Goal: Task Accomplishment & Management: Manage account settings

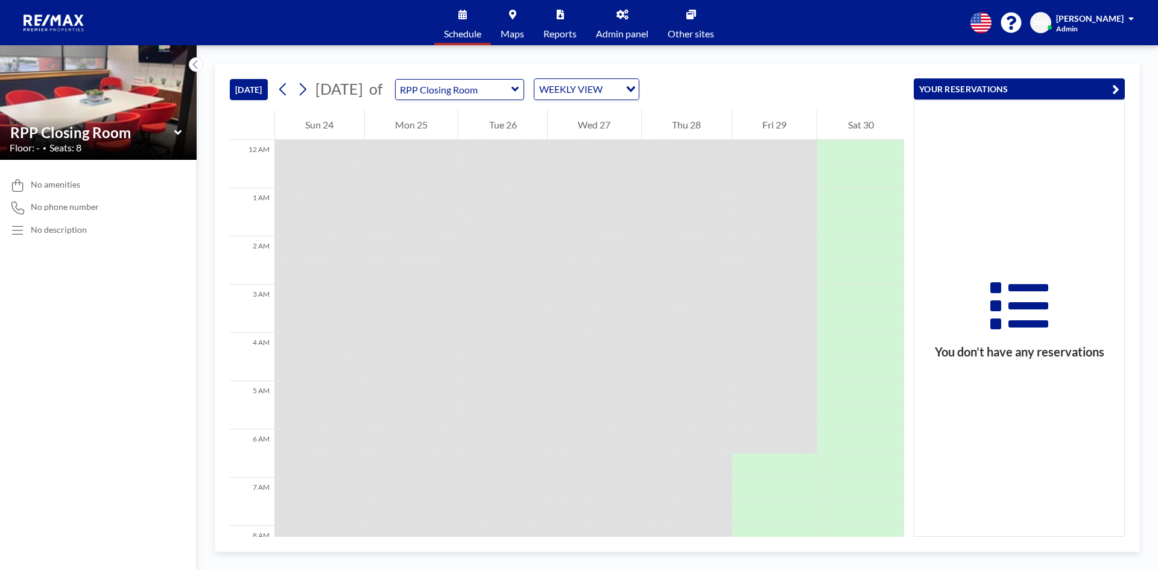
scroll to position [362, 0]
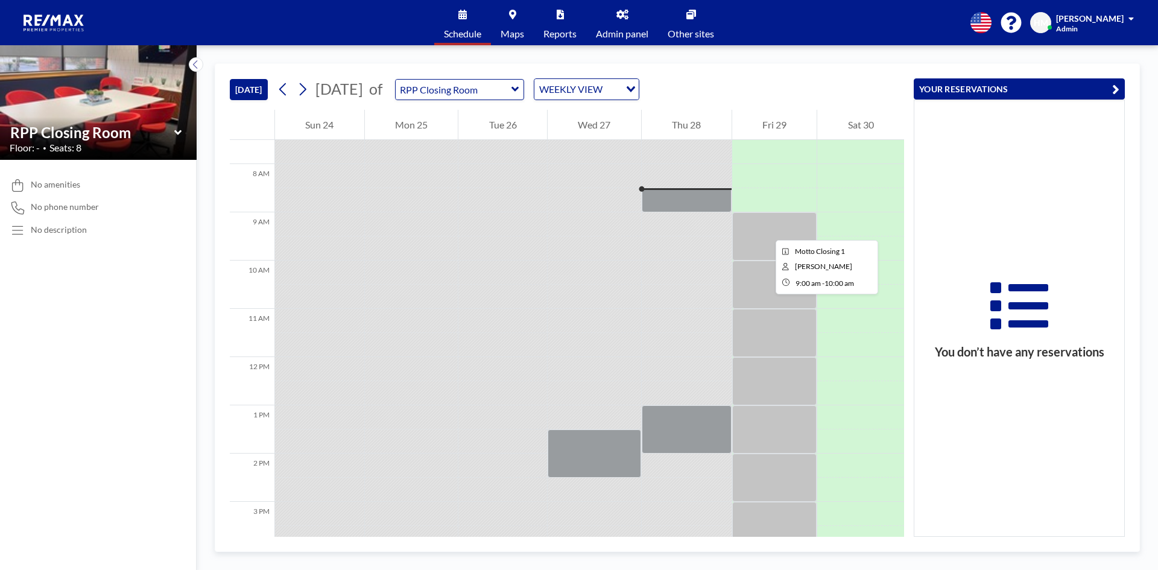
click at [766, 229] on div at bounding box center [774, 236] width 85 height 48
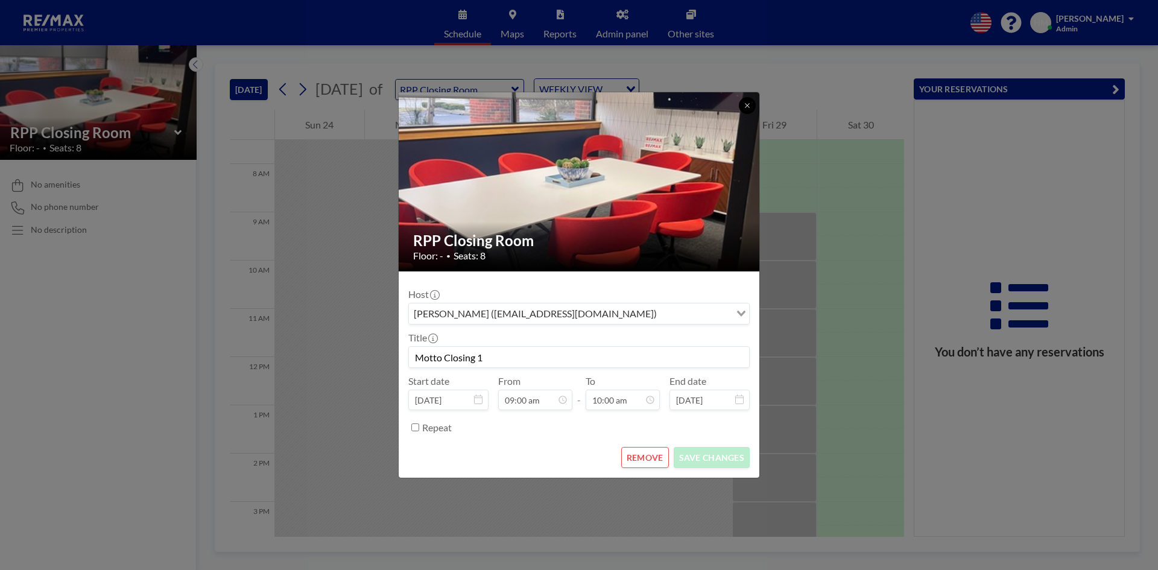
click at [747, 112] on button at bounding box center [747, 105] width 17 height 17
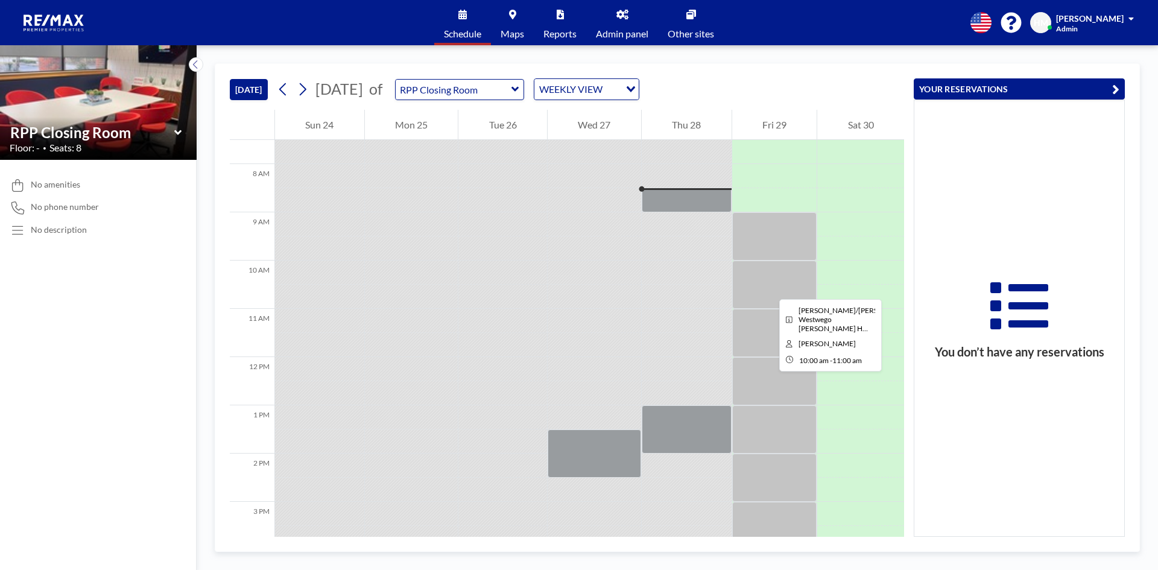
click at [770, 288] on div at bounding box center [774, 285] width 85 height 48
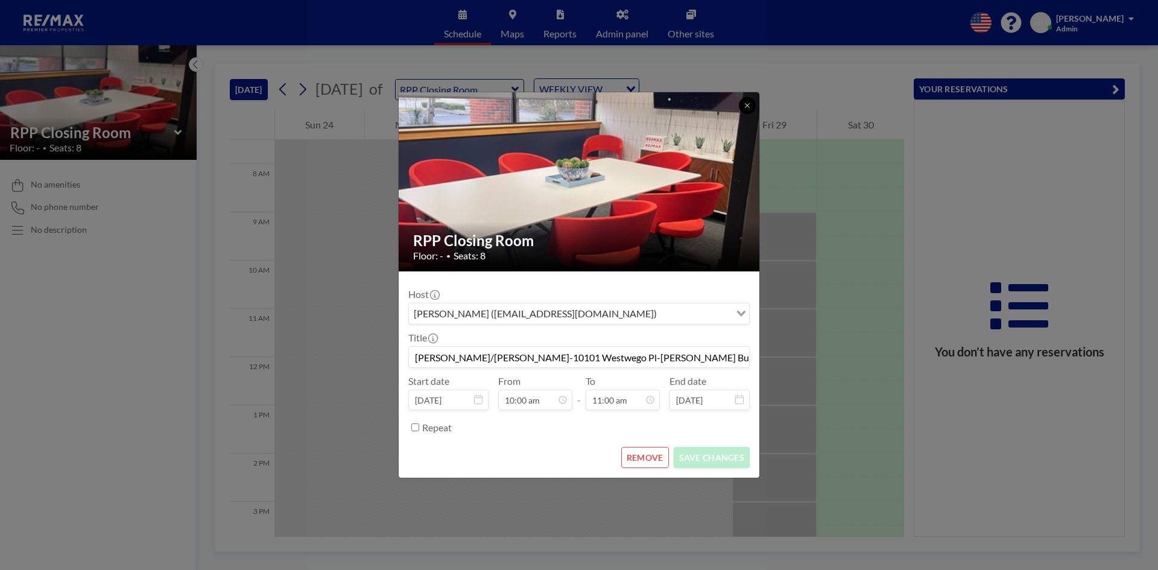
click at [750, 107] on icon at bounding box center [747, 105] width 7 height 7
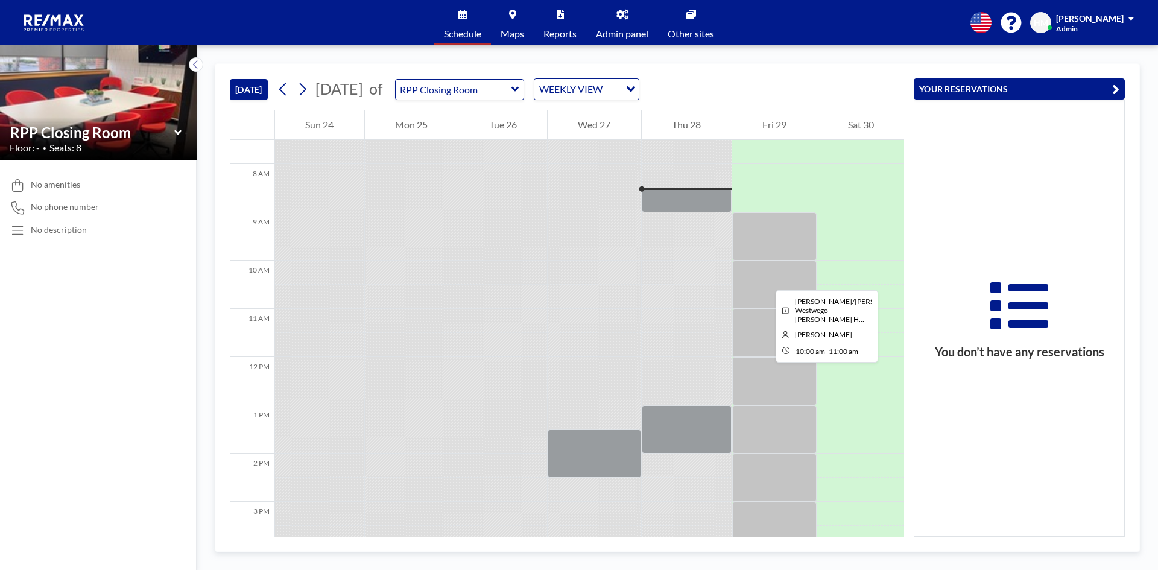
click at [766, 279] on div at bounding box center [774, 285] width 85 height 48
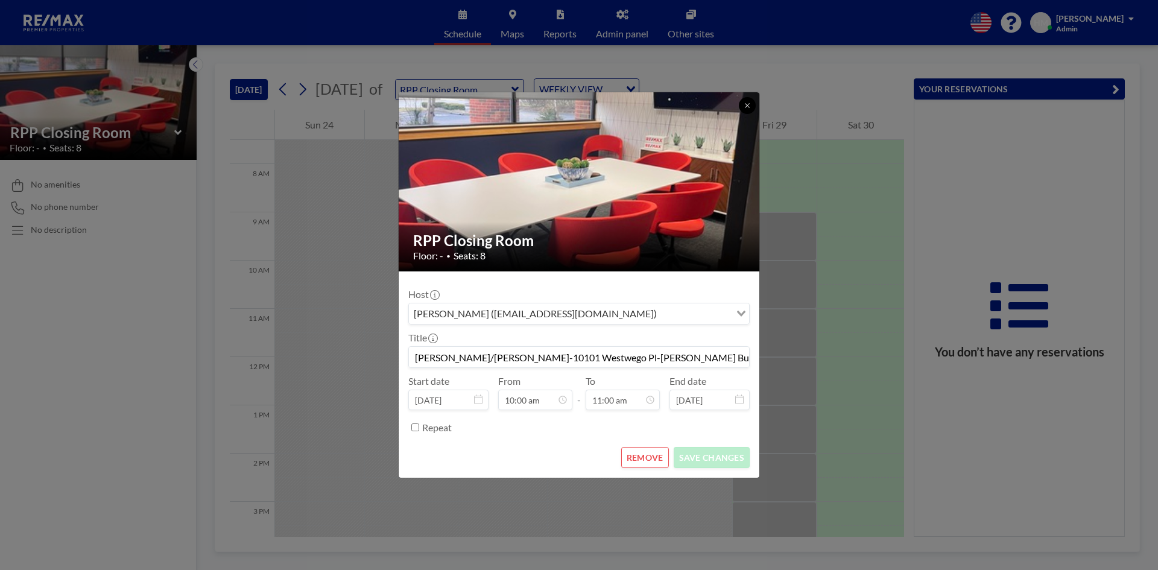
click at [746, 106] on icon at bounding box center [747, 105] width 7 height 7
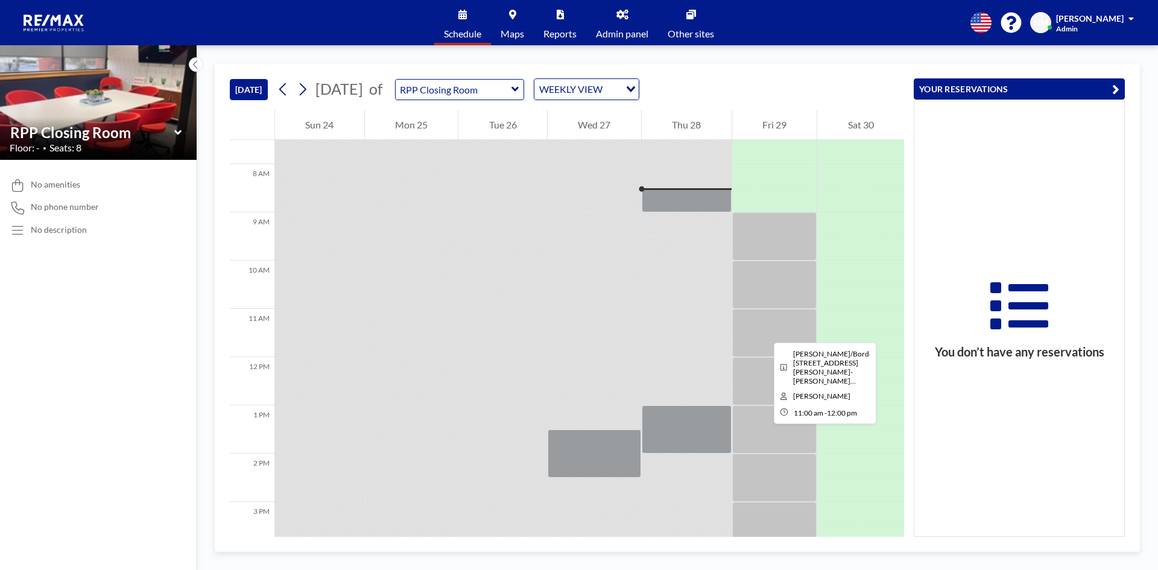
click at [764, 332] on div at bounding box center [774, 333] width 85 height 48
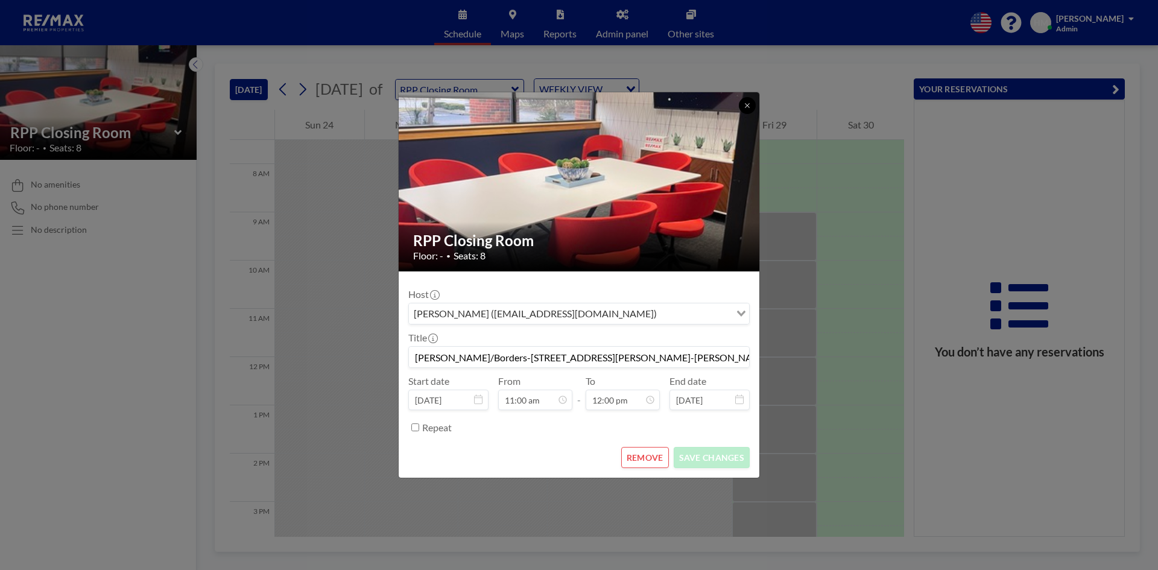
click at [744, 107] on icon at bounding box center [747, 105] width 7 height 7
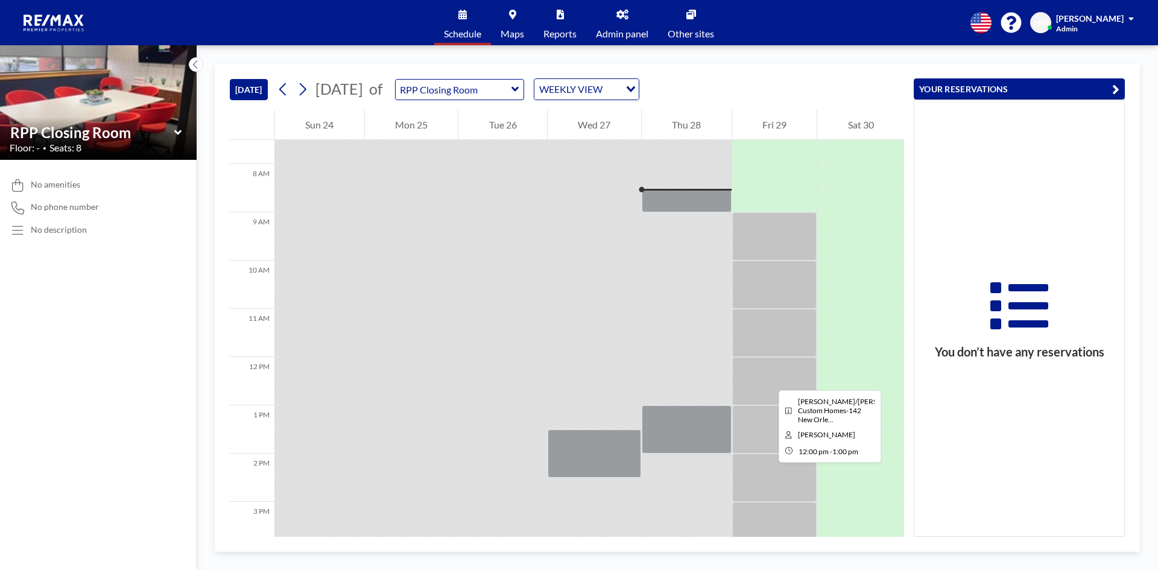
click at [769, 379] on div at bounding box center [774, 381] width 85 height 48
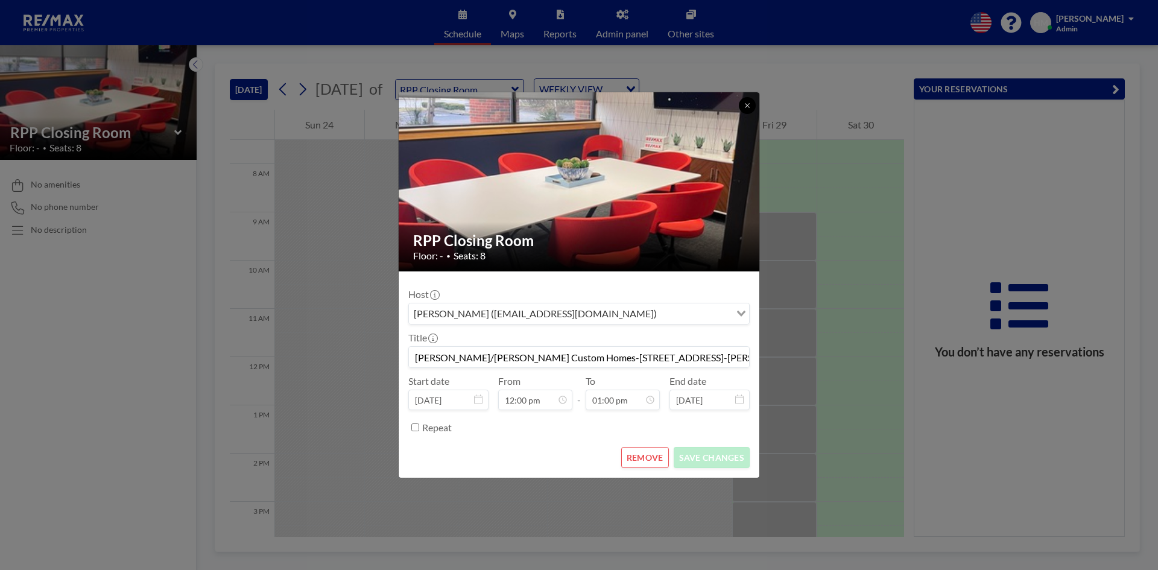
click at [744, 107] on icon at bounding box center [747, 105] width 7 height 7
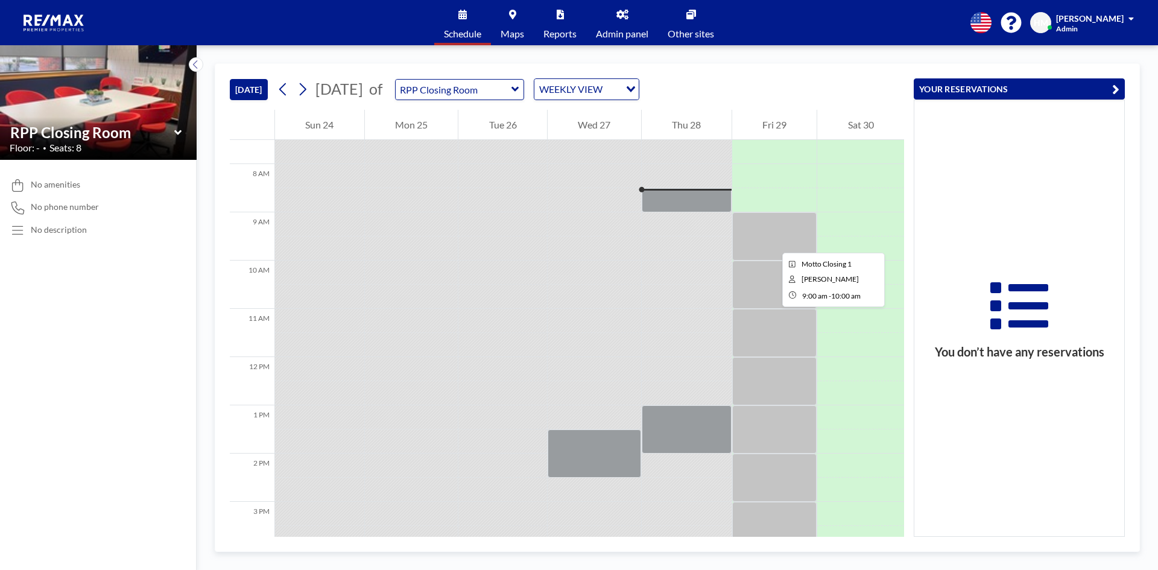
click at [773, 242] on div at bounding box center [774, 236] width 85 height 48
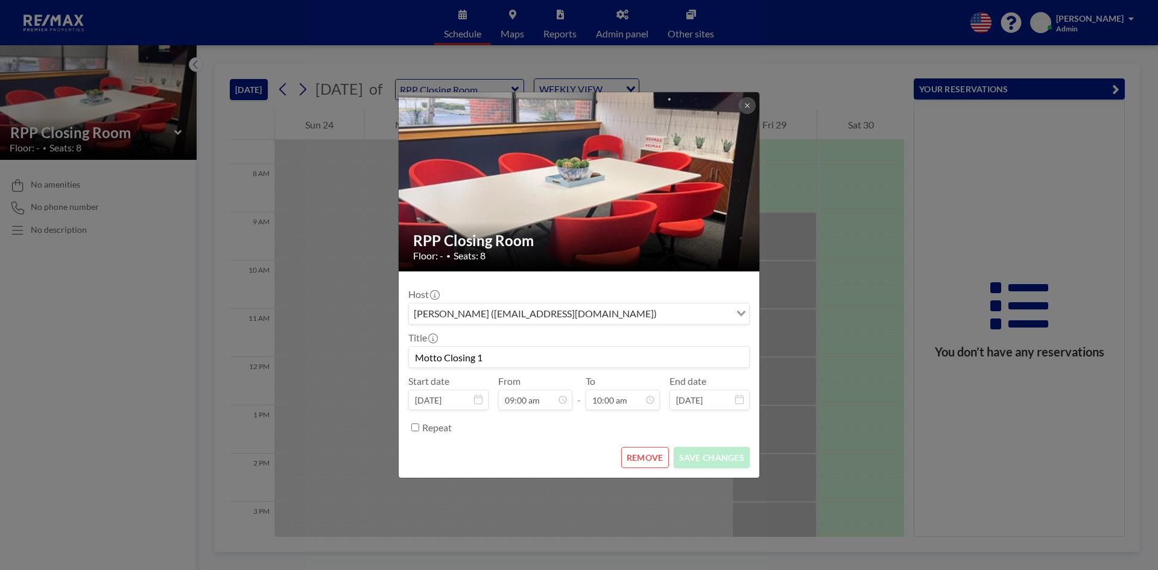
click at [636, 461] on button "REMOVE" at bounding box center [645, 457] width 48 height 21
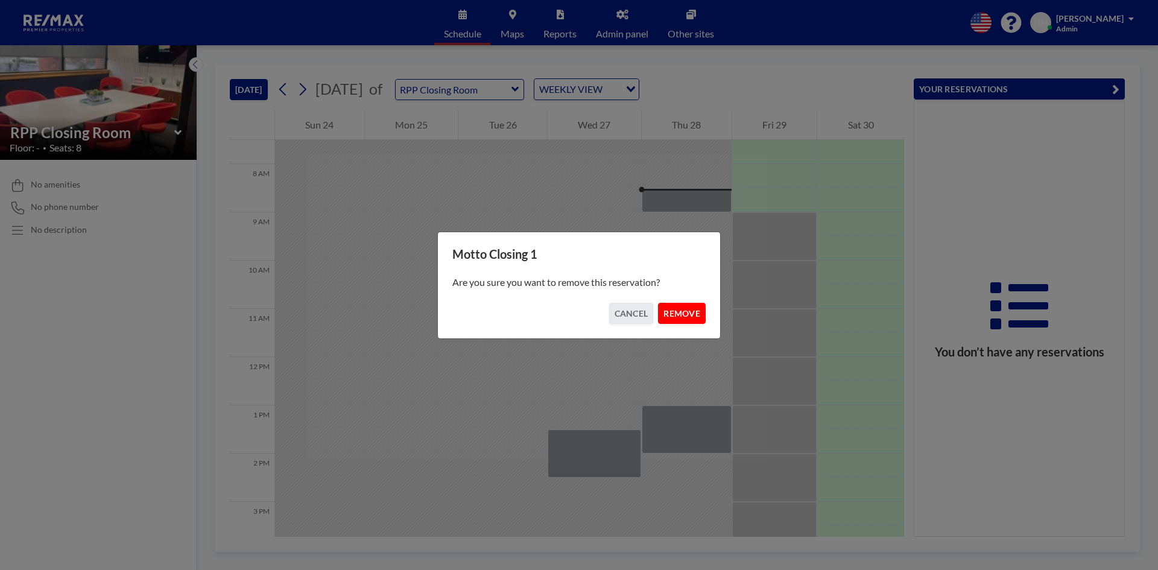
click at [679, 304] on button "REMOVE" at bounding box center [682, 313] width 48 height 21
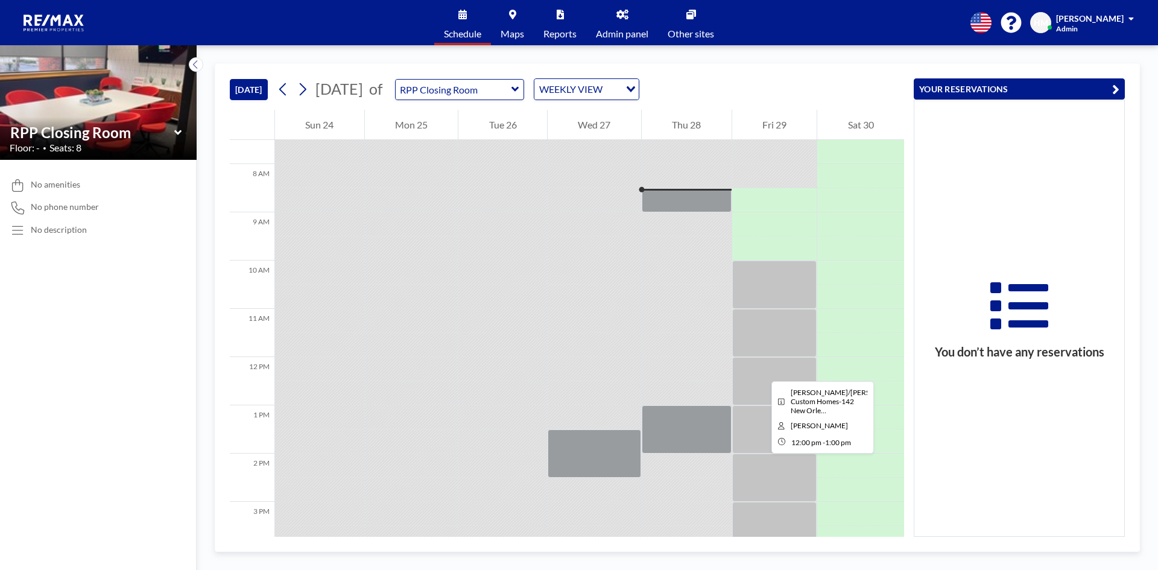
click at [762, 370] on div at bounding box center [774, 381] width 85 height 48
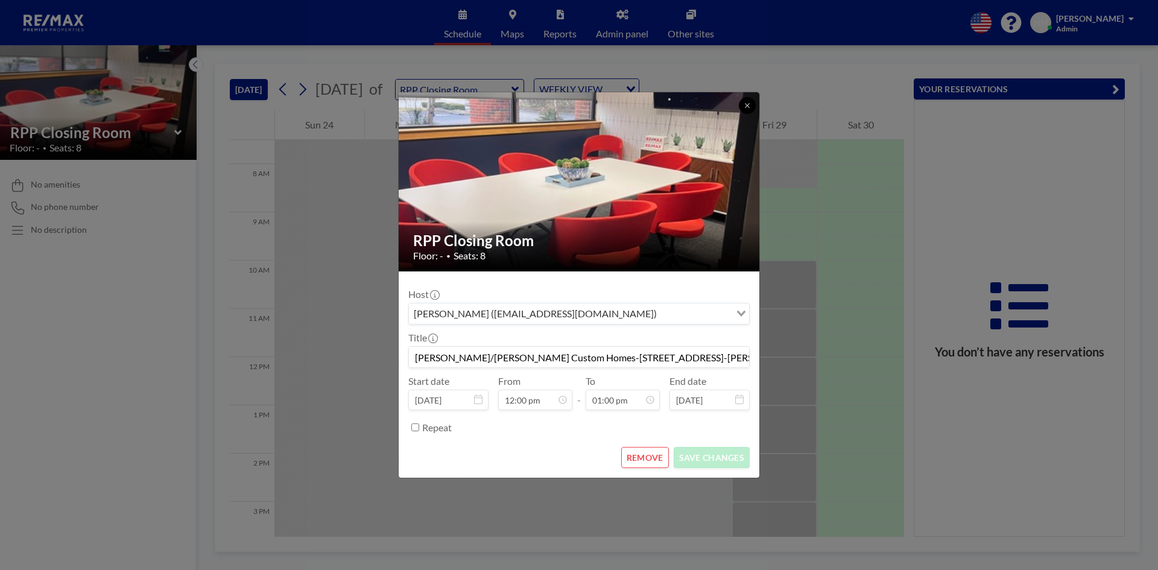
click at [746, 104] on icon at bounding box center [747, 105] width 7 height 7
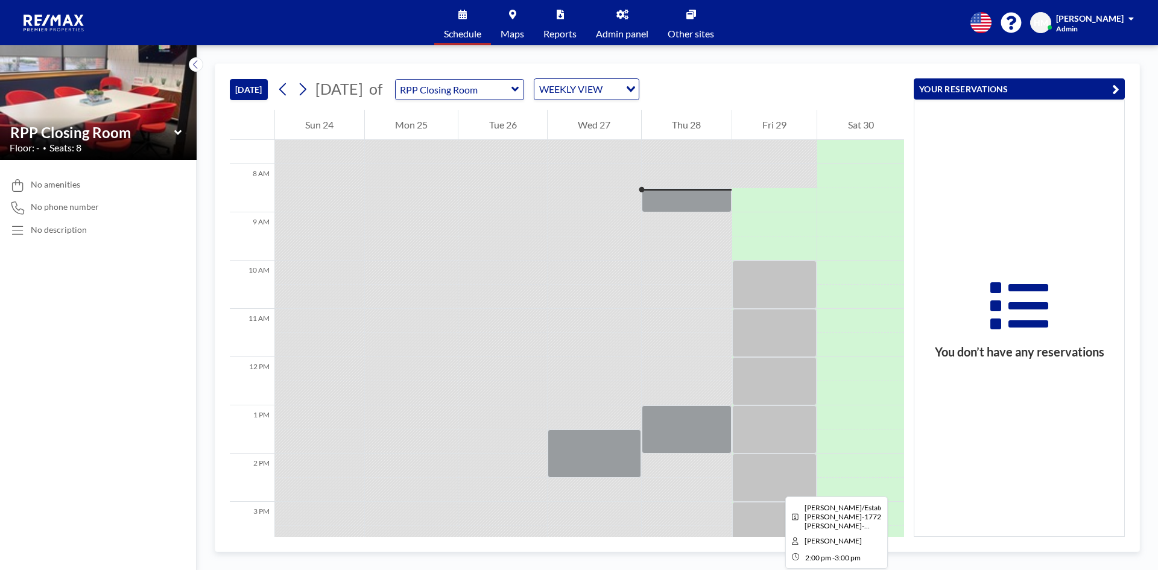
click at [776, 486] on div at bounding box center [774, 478] width 85 height 48
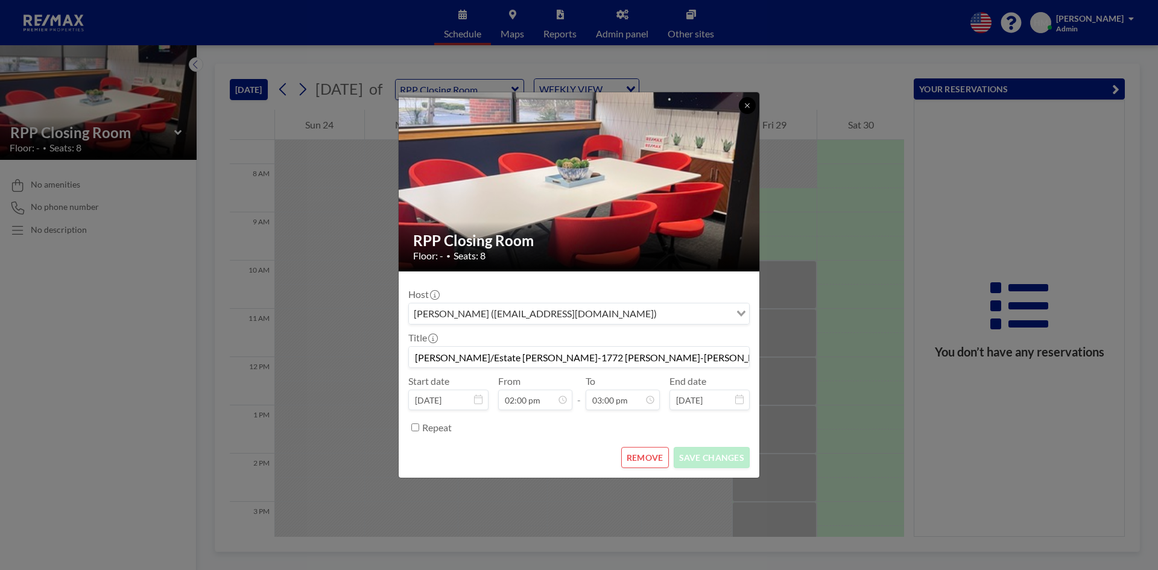
click at [743, 106] on button at bounding box center [747, 105] width 17 height 17
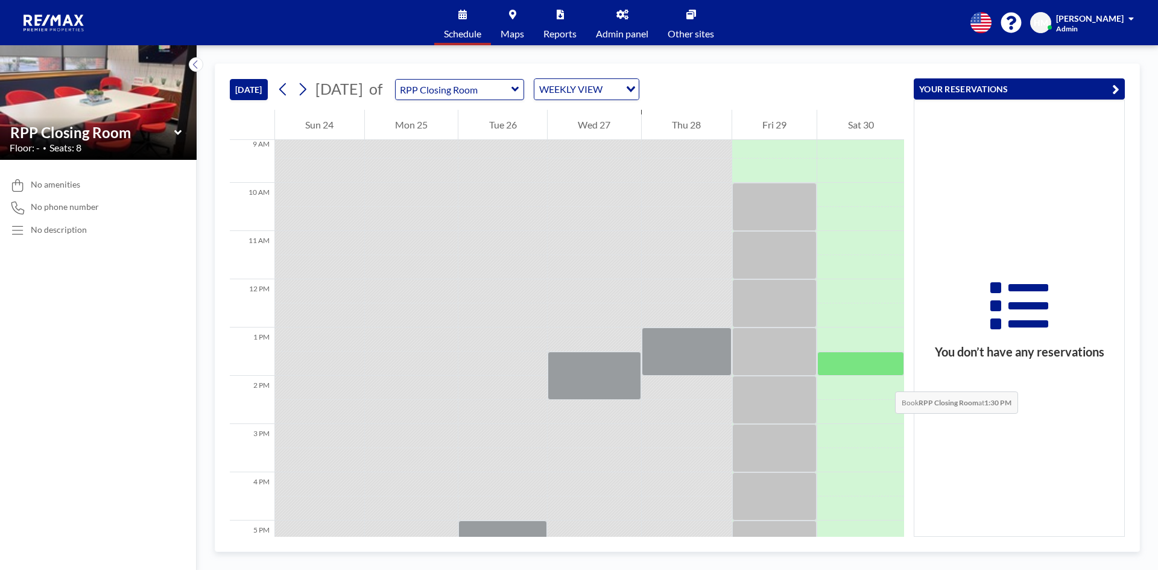
scroll to position [543, 0]
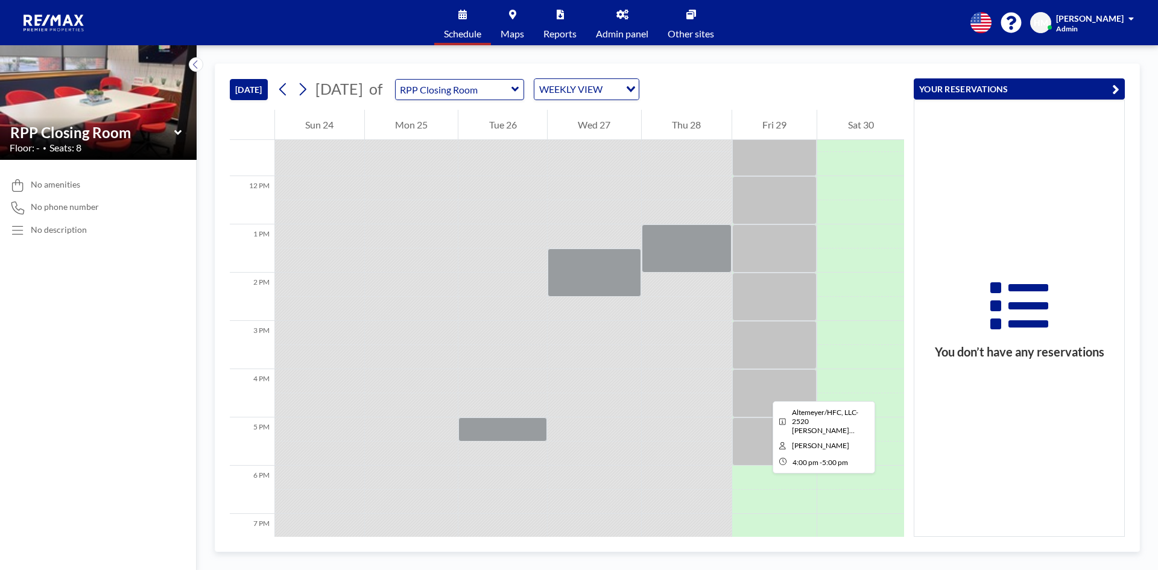
click at [763, 390] on div at bounding box center [774, 393] width 85 height 48
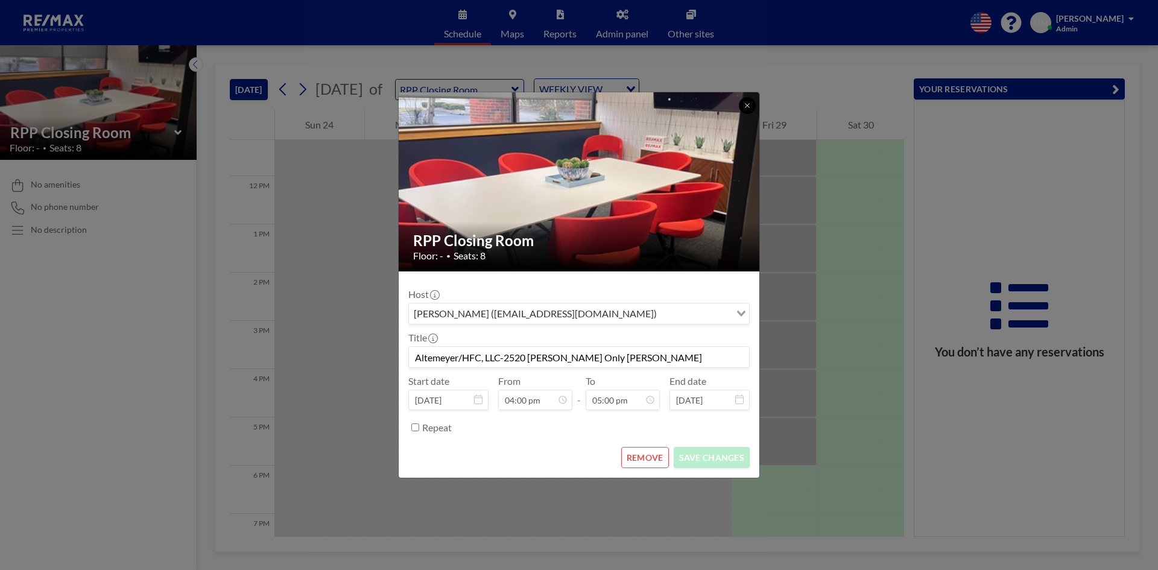
click at [750, 104] on icon at bounding box center [747, 105] width 7 height 7
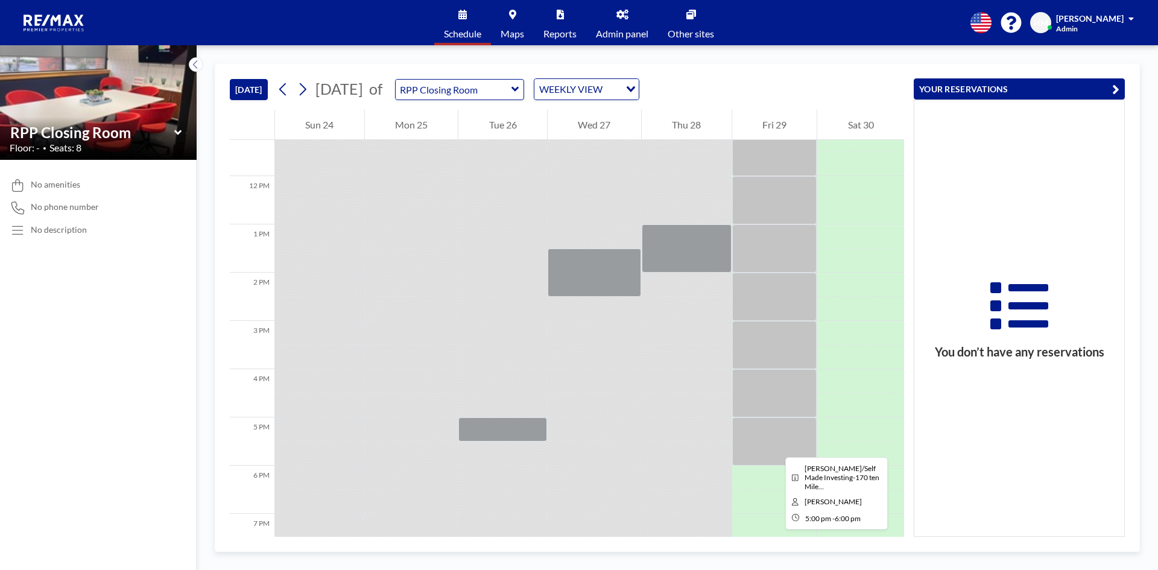
click at [776, 446] on div at bounding box center [774, 441] width 85 height 48
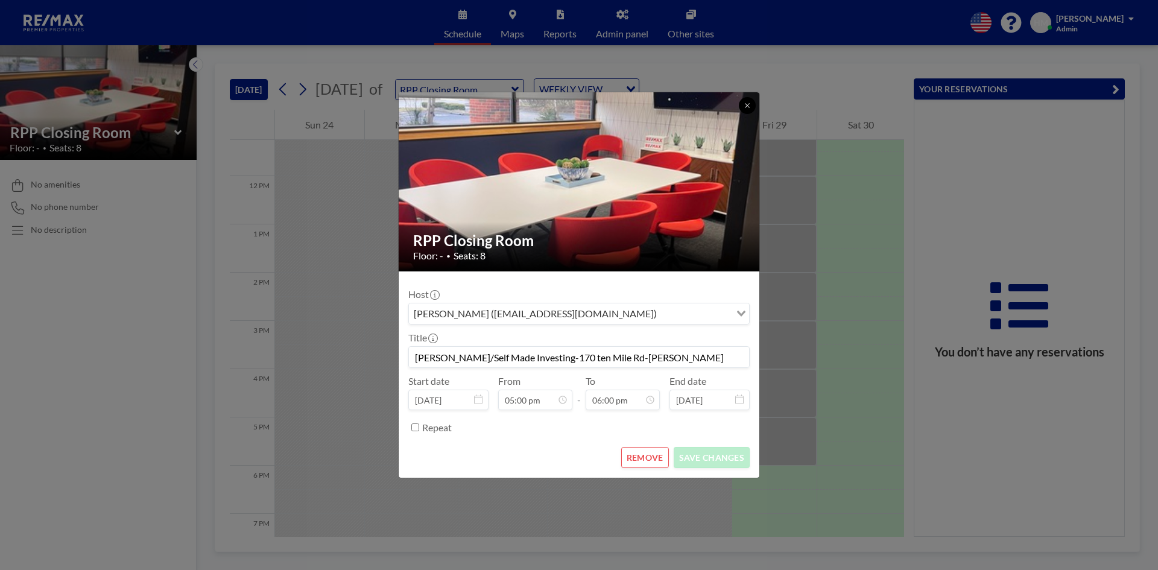
click at [741, 104] on button at bounding box center [747, 105] width 17 height 17
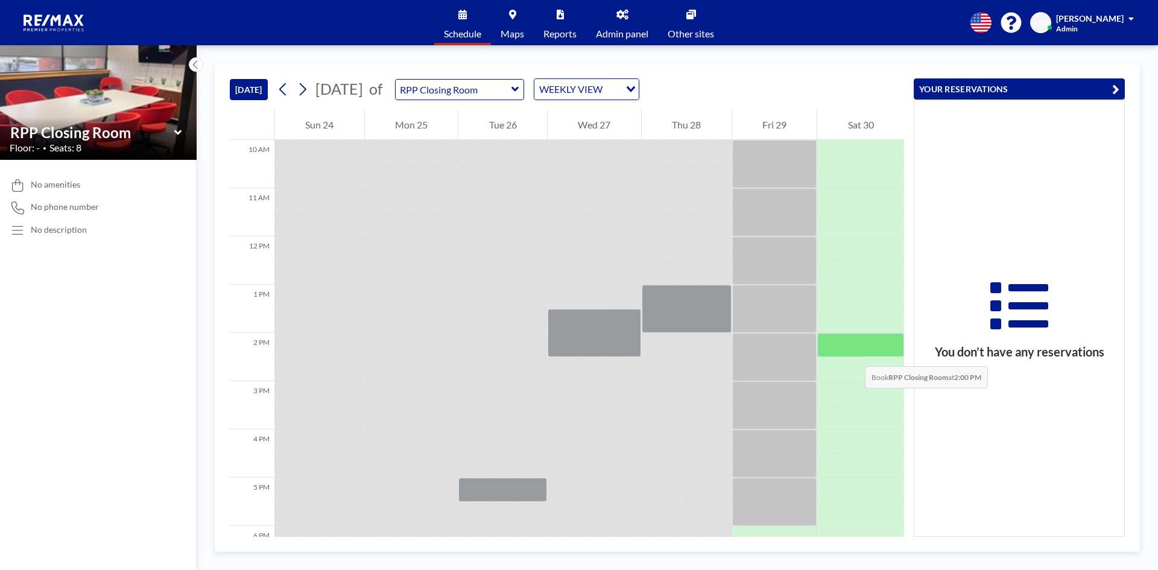
scroll to position [422, 0]
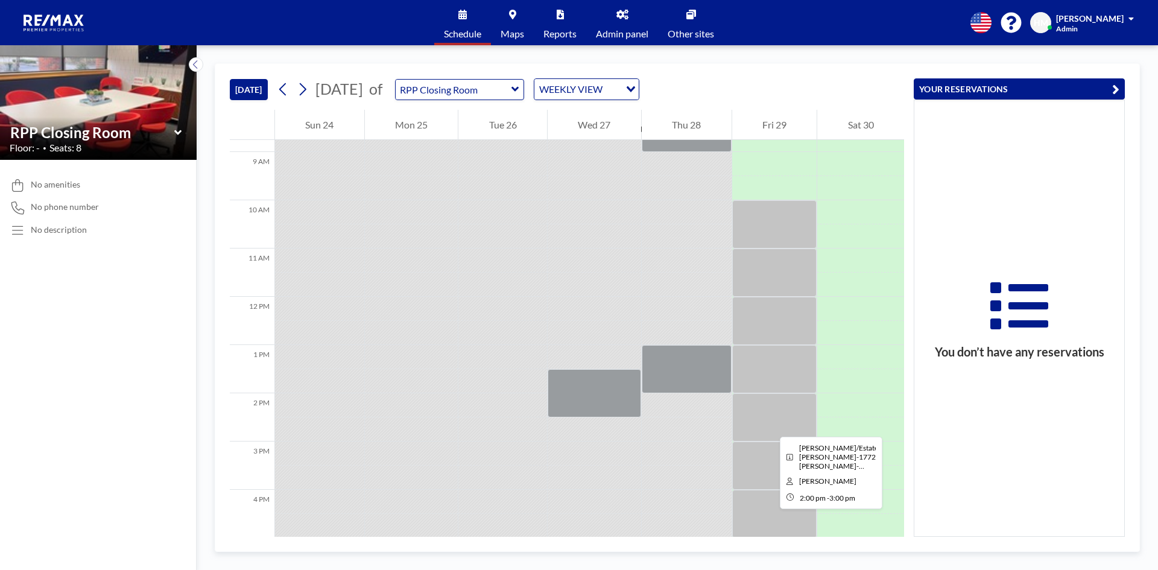
click at [770, 426] on div at bounding box center [774, 417] width 85 height 48
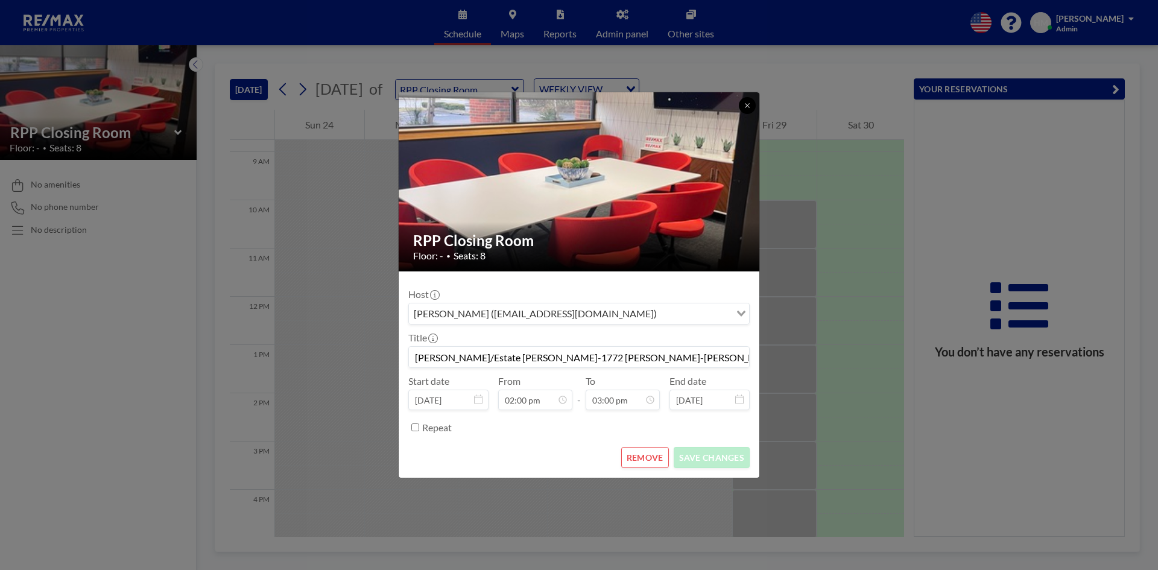
click at [748, 107] on icon at bounding box center [747, 105] width 7 height 7
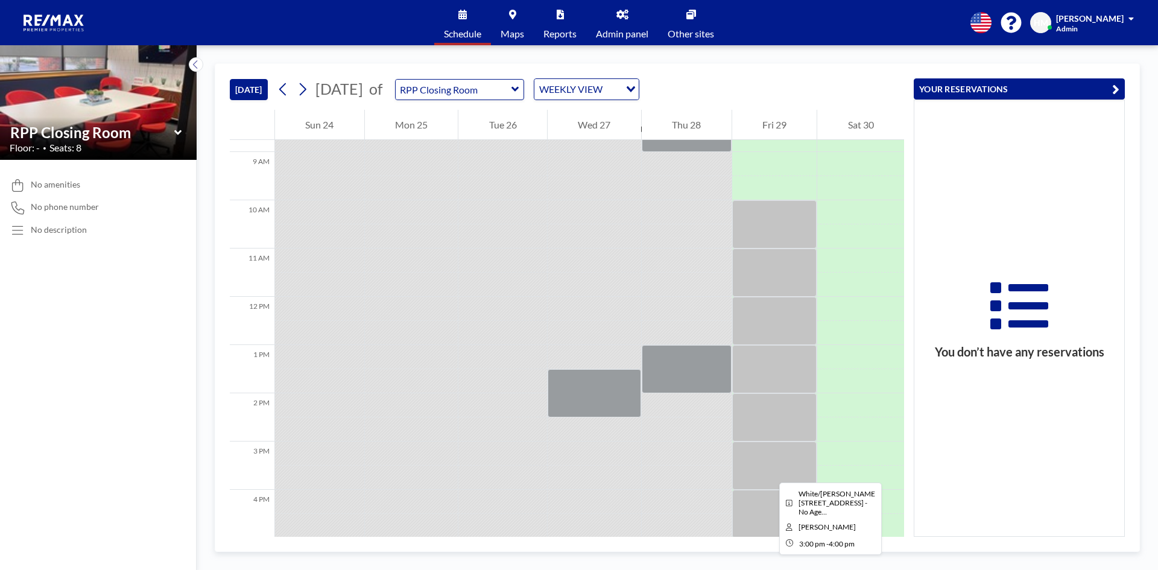
click at [770, 472] on div at bounding box center [774, 466] width 85 height 48
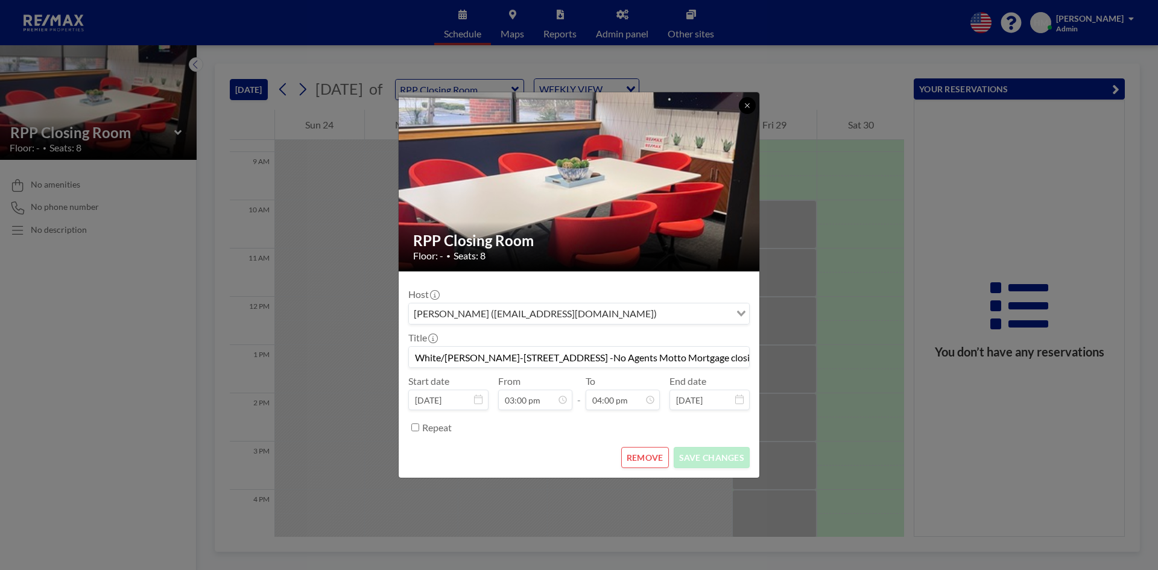
click at [750, 101] on button at bounding box center [747, 105] width 17 height 17
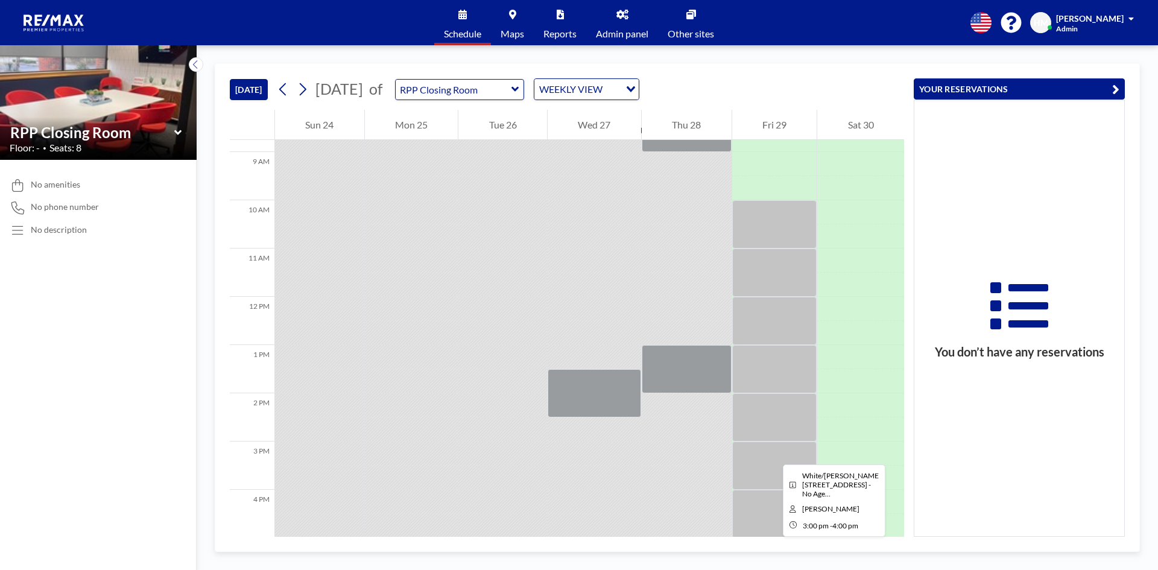
click at [773, 454] on div at bounding box center [774, 466] width 85 height 48
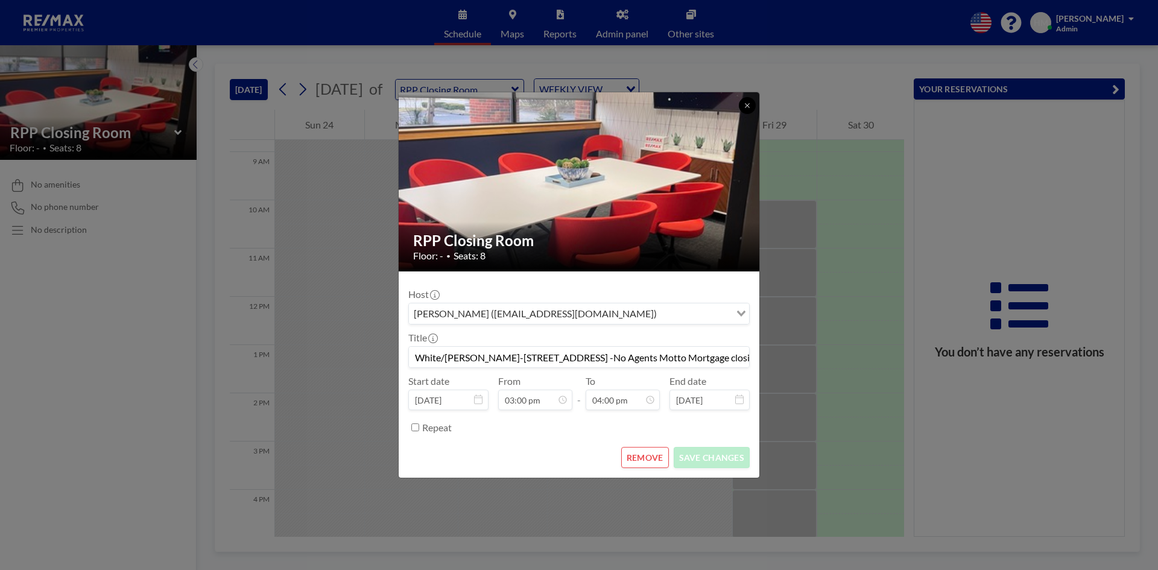
click at [749, 107] on icon at bounding box center [747, 105] width 7 height 7
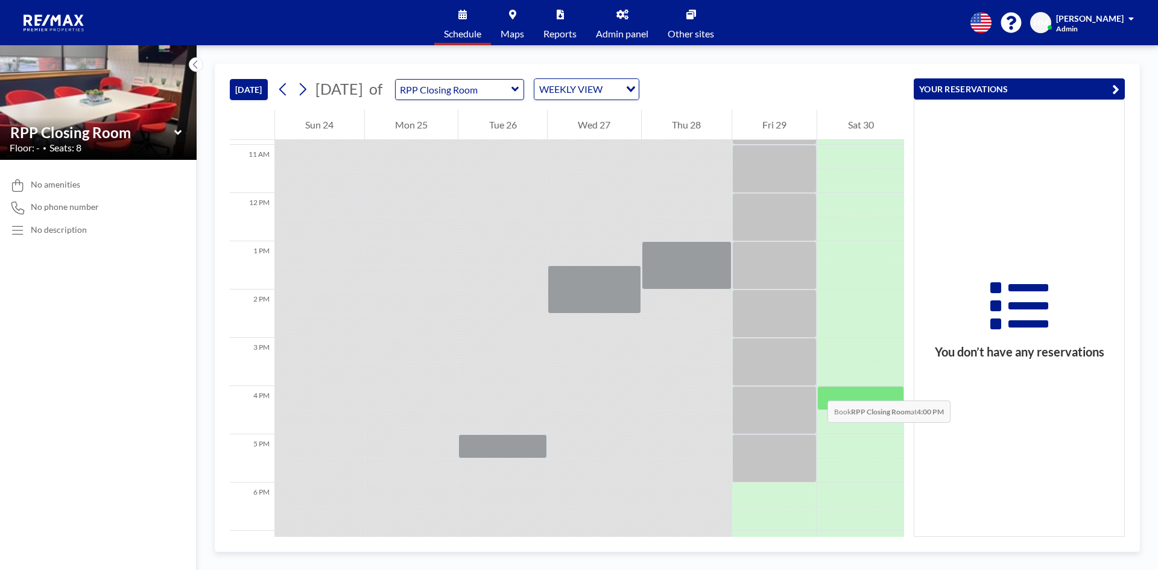
scroll to position [543, 0]
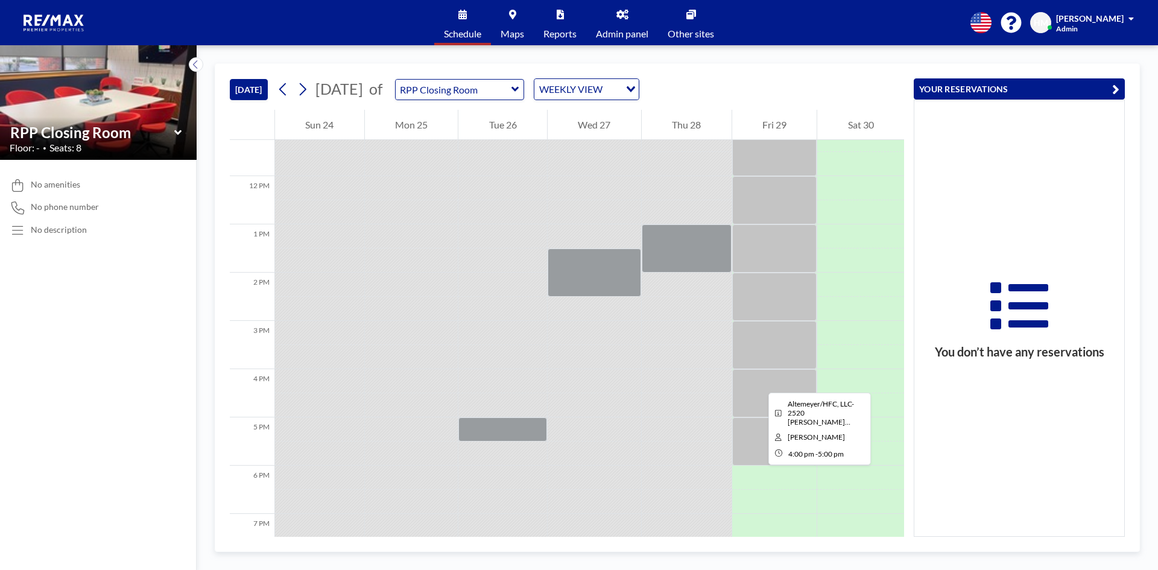
click at [759, 382] on div at bounding box center [774, 393] width 85 height 48
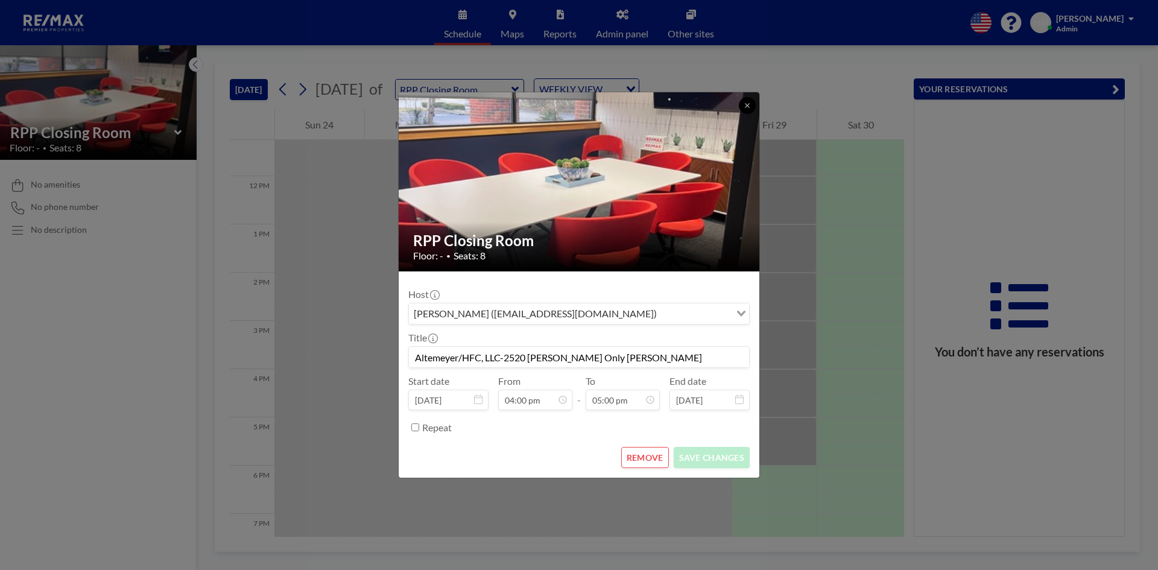
click at [749, 104] on icon at bounding box center [747, 105] width 7 height 7
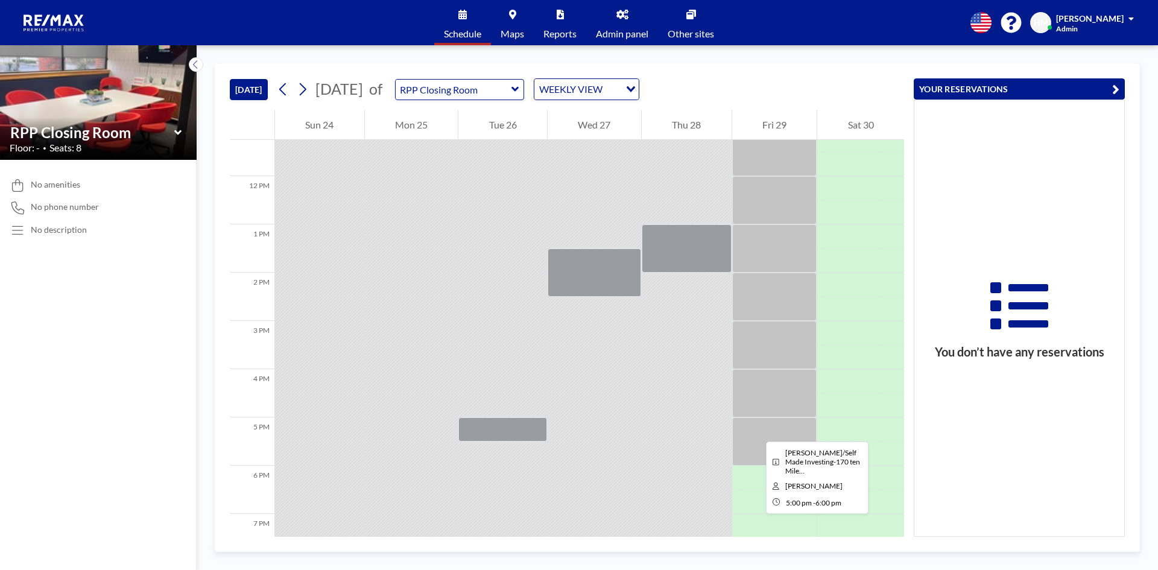
click at [756, 431] on div at bounding box center [774, 441] width 85 height 48
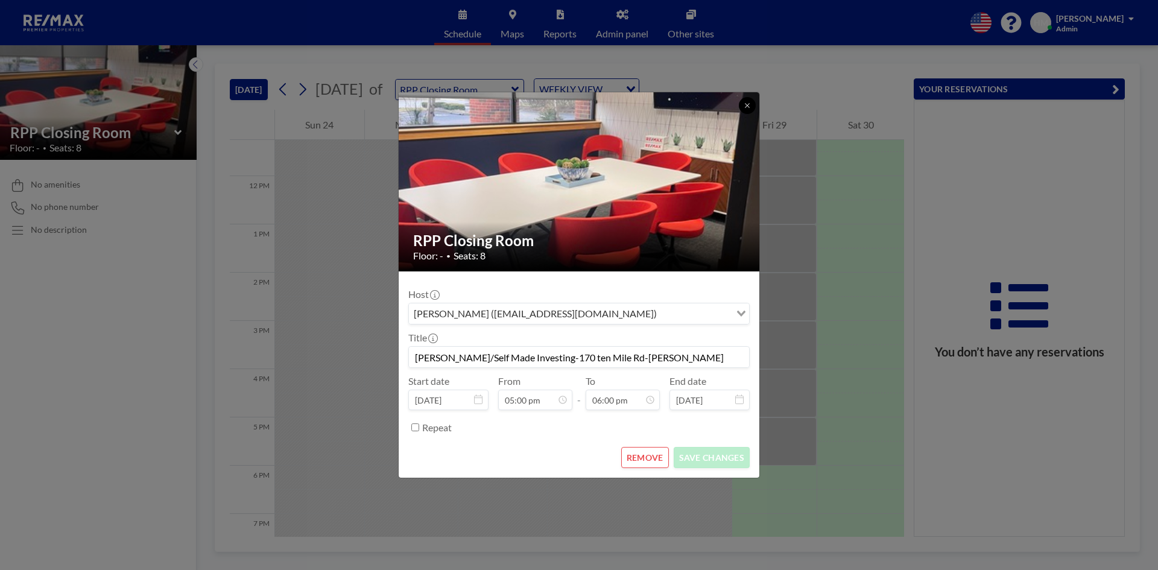
click at [749, 101] on button at bounding box center [747, 105] width 17 height 17
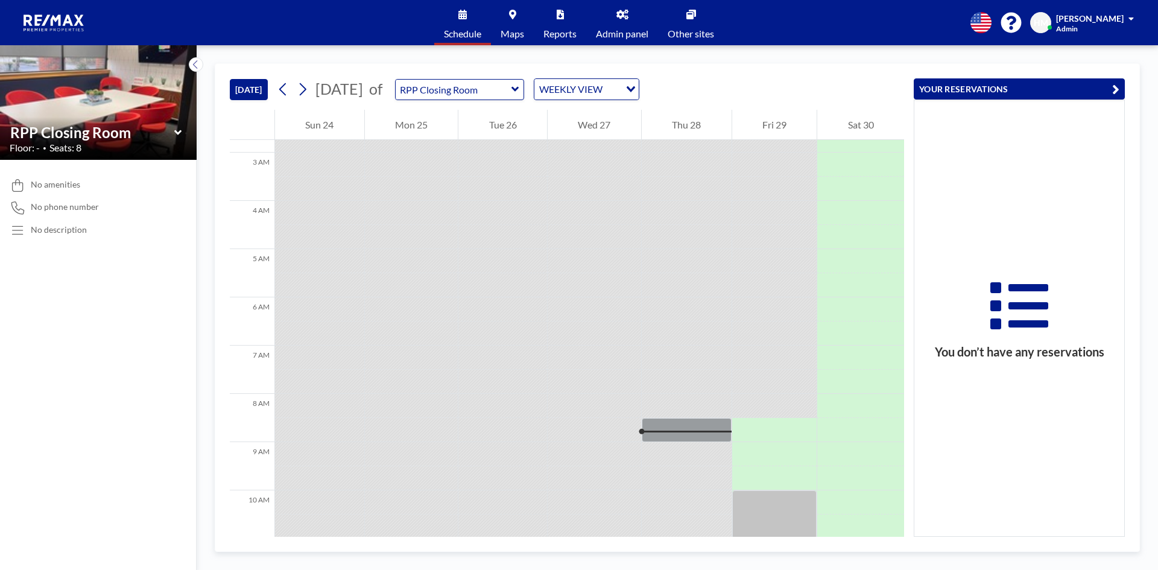
scroll to position [121, 0]
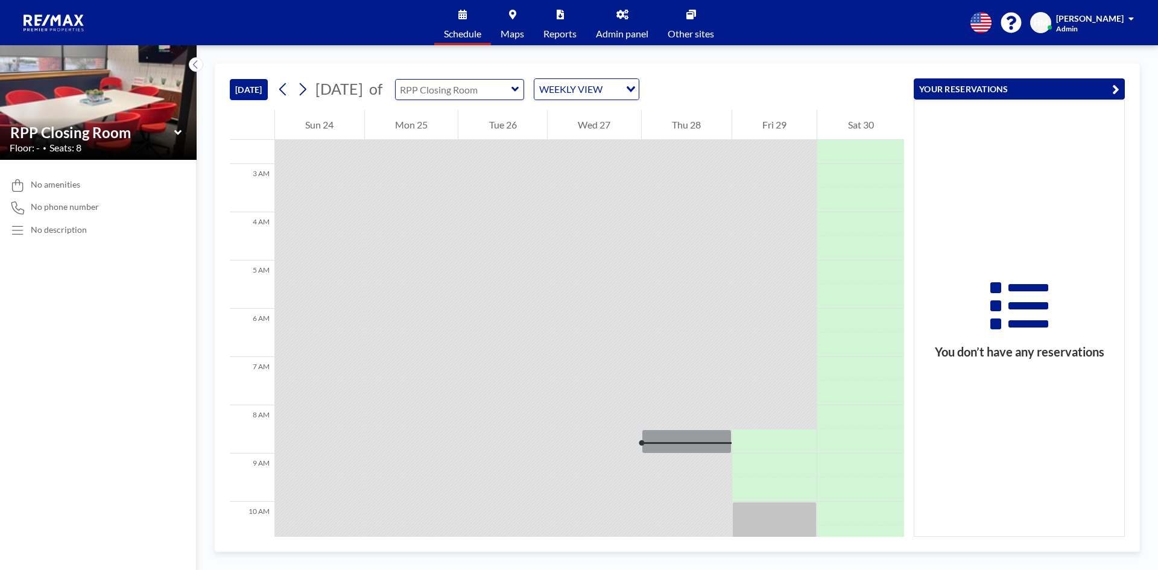
click at [495, 83] on input "text" at bounding box center [454, 90] width 116 height 20
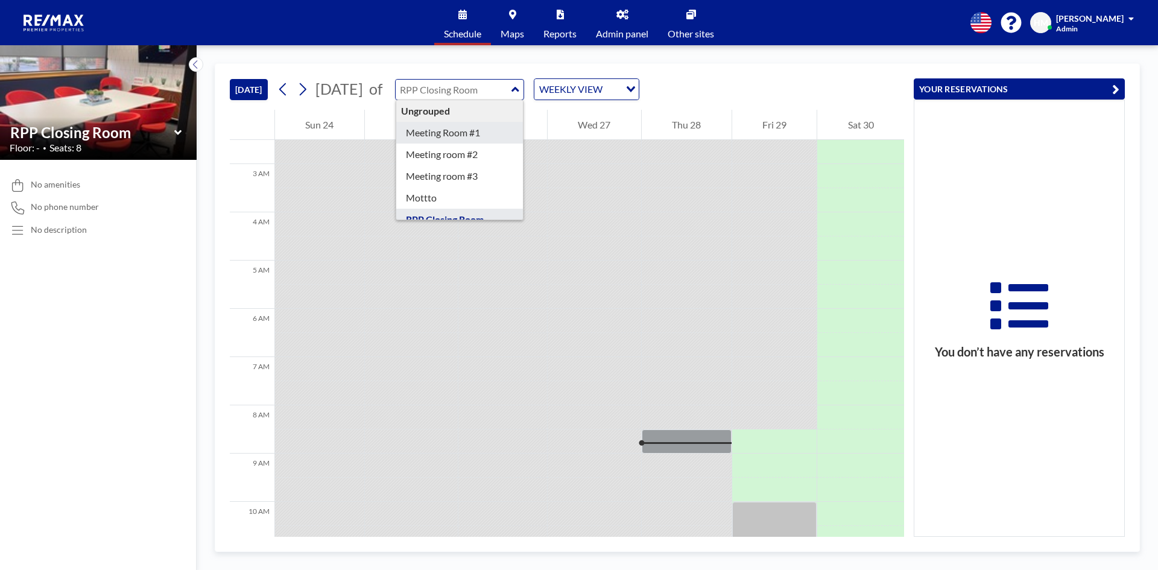
type input "Meeting Room #1"
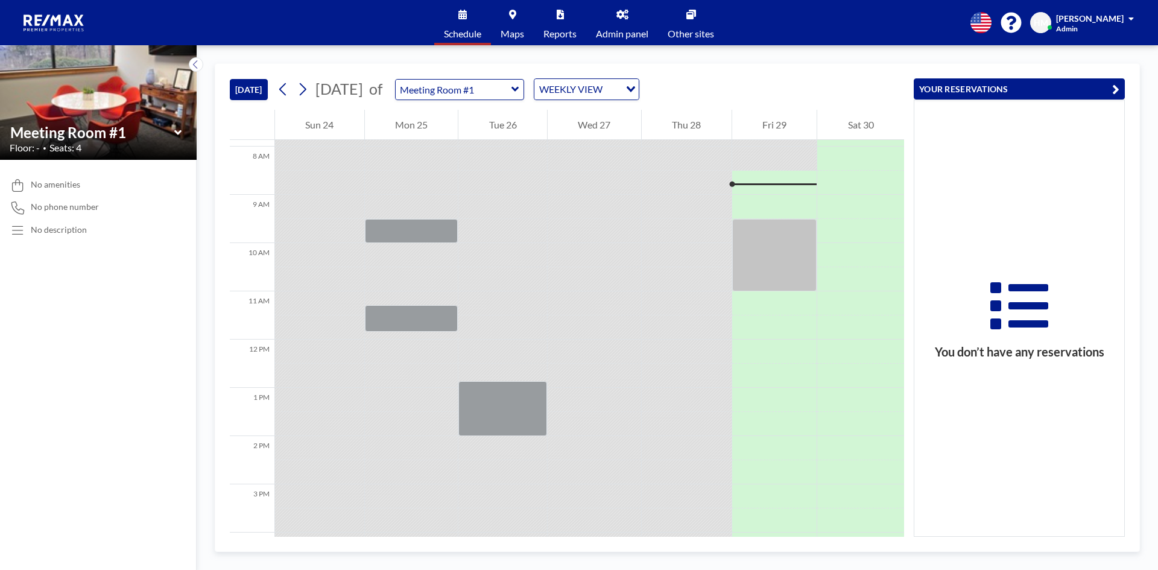
scroll to position [386, 0]
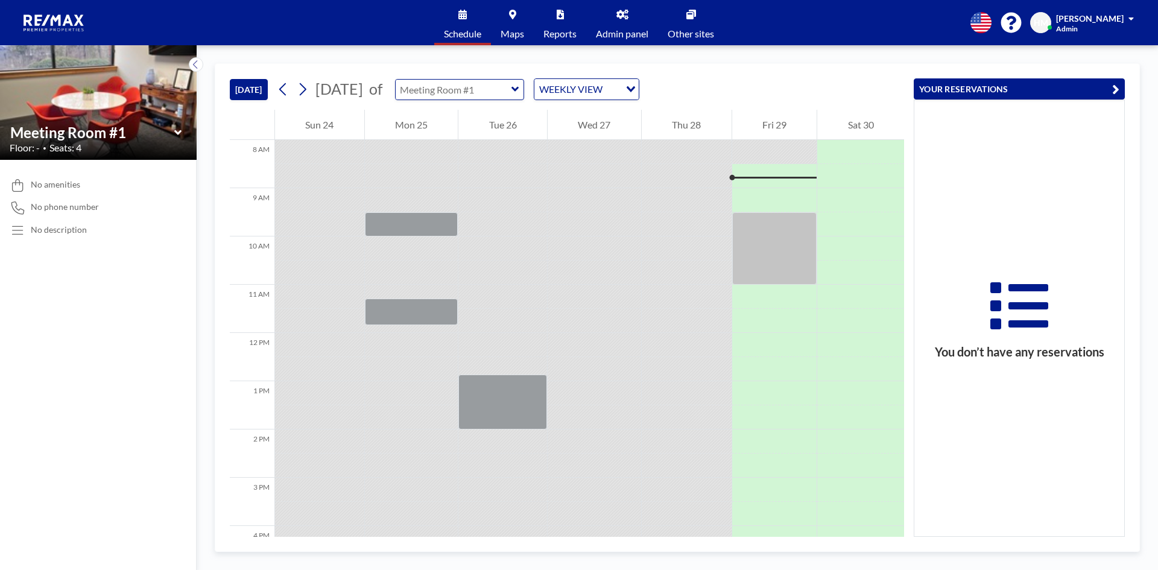
click at [512, 94] on input "text" at bounding box center [454, 90] width 116 height 20
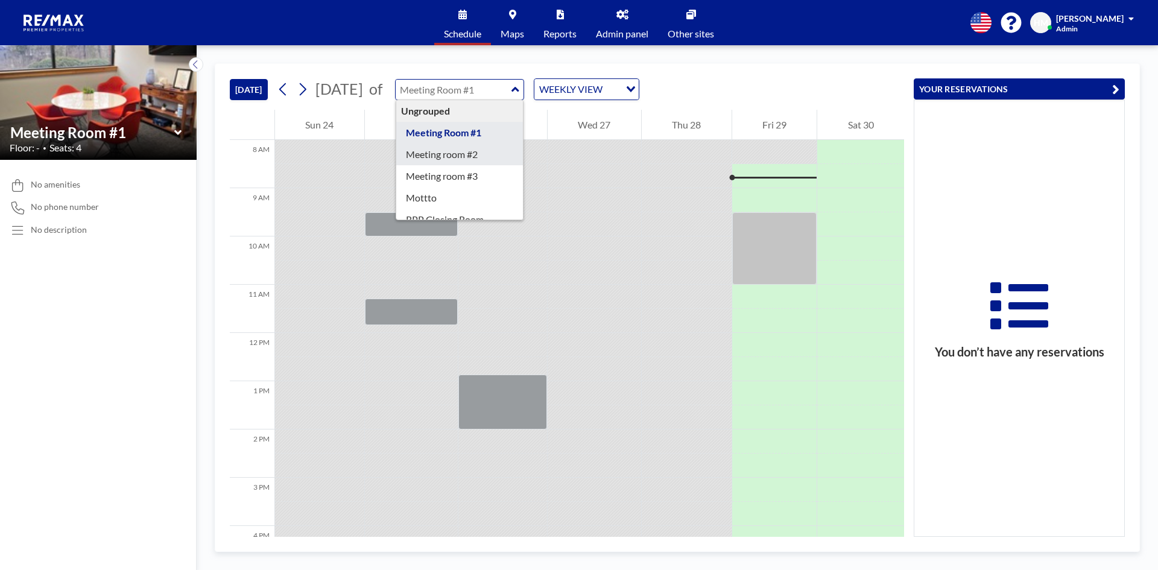
type input "Meeting room #2"
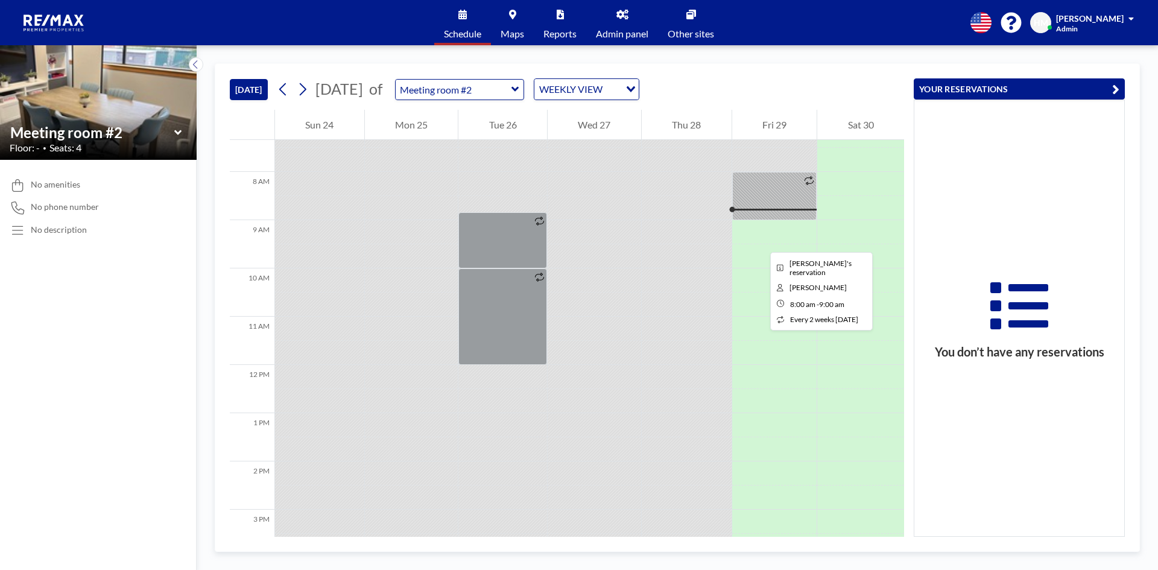
scroll to position [326, 0]
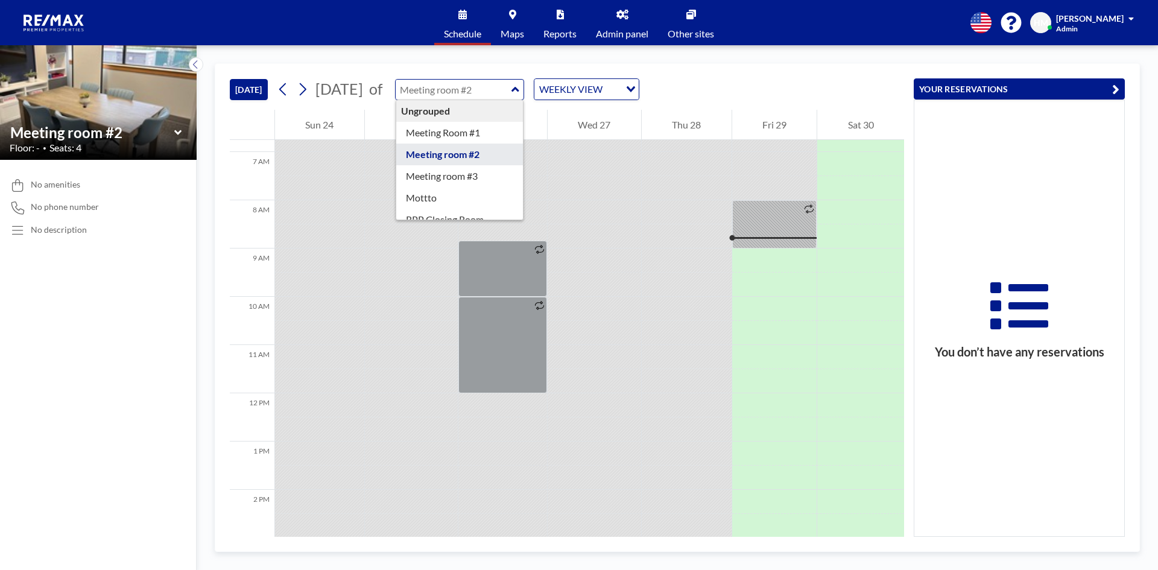
click at [512, 90] on input "text" at bounding box center [454, 90] width 116 height 20
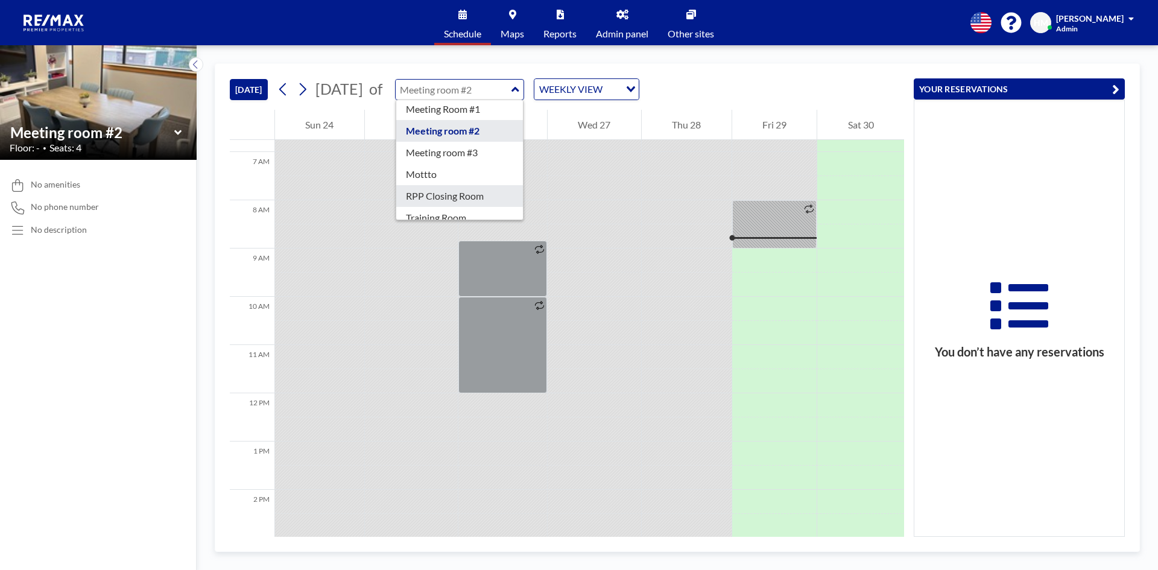
scroll to position [39, 0]
type input "RPP Closing Room"
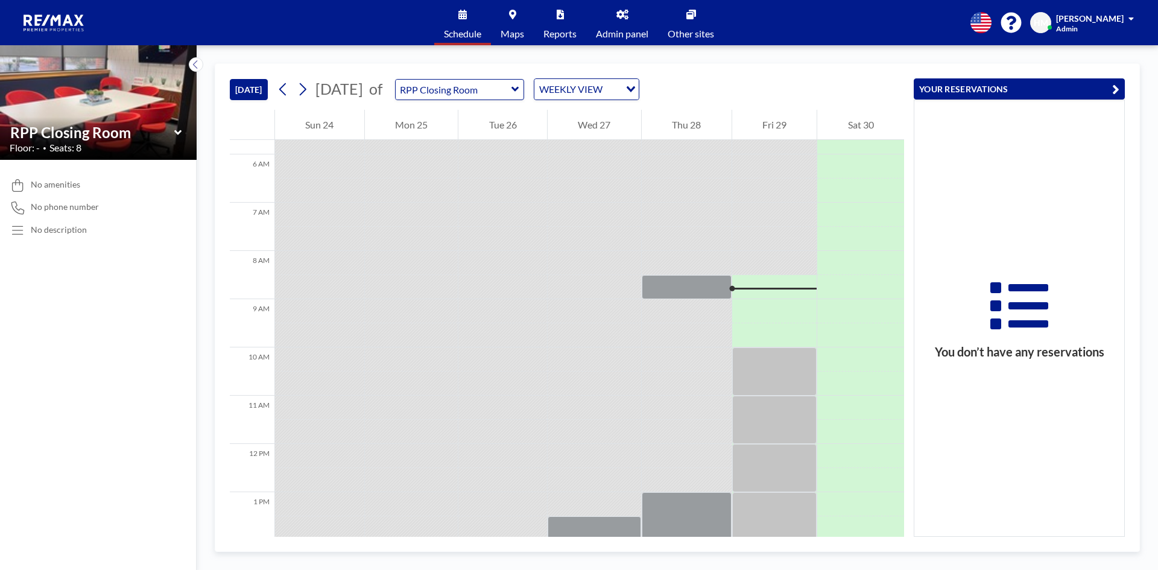
scroll to position [265, 0]
